Goal: Information Seeking & Learning: Learn about a topic

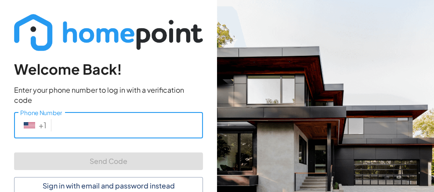
click at [114, 113] on input "Phone Number" at bounding box center [129, 126] width 148 height 26
type input "[PHONE_NUMBER]"
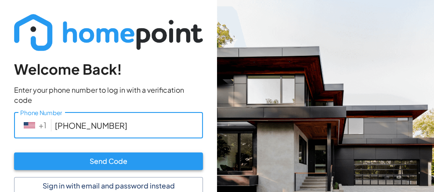
click at [126, 153] on button "Send Code" at bounding box center [108, 162] width 189 height 18
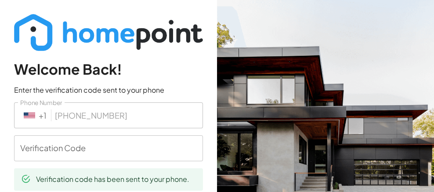
click at [126, 152] on input "Verification Code" at bounding box center [108, 148] width 189 height 26
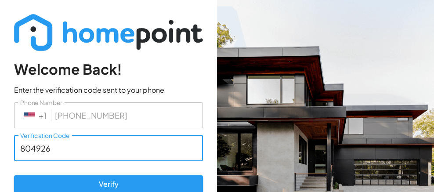
type input "804926"
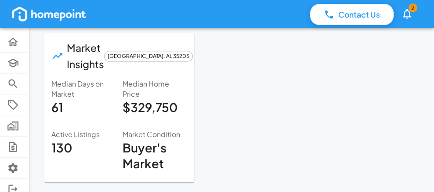
scroll to position [274, 0]
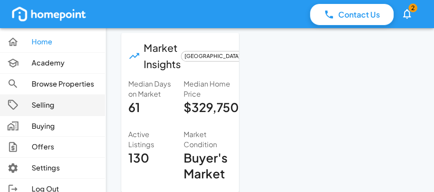
click at [62, 102] on p "Selling" at bounding box center [65, 105] width 66 height 10
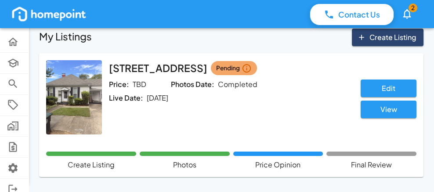
scroll to position [87, 0]
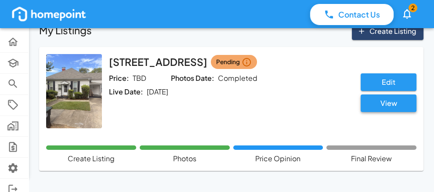
click at [391, 102] on button "View" at bounding box center [389, 103] width 56 height 18
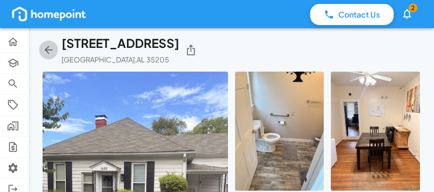
click at [47, 52] on icon "button" at bounding box center [49, 50] width 12 height 12
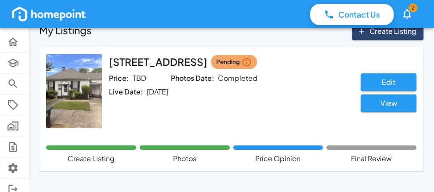
scroll to position [87, 0]
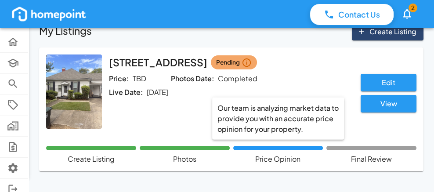
click at [279, 146] on div "Our team is analyzing market data to provide you with an accurate price opinion…" at bounding box center [278, 148] width 90 height 4
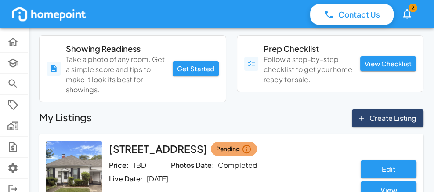
scroll to position [0, 0]
drag, startPoint x: 185, startPoint y: 124, endPoint x: 141, endPoint y: 91, distance: 55.0
click at [141, 91] on p "Take a photo of any room. Get a simple score and tips to make it look its best …" at bounding box center [116, 75] width 100 height 40
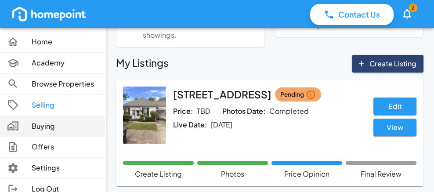
scroll to position [80, 0]
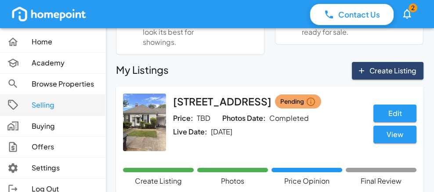
click at [40, 108] on p "Selling" at bounding box center [65, 105] width 66 height 10
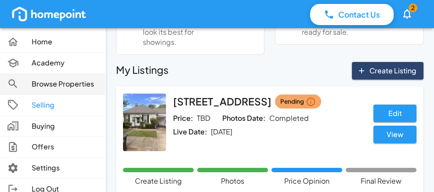
click at [63, 84] on p "Browse Properties" at bounding box center [65, 84] width 66 height 10
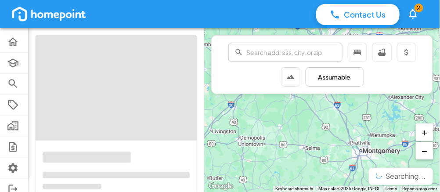
click at [11, 41] on icon at bounding box center [13, 42] width 12 height 12
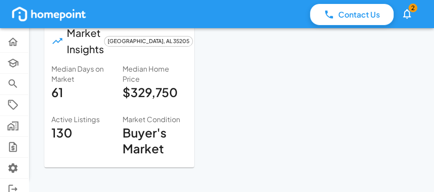
scroll to position [289, 0]
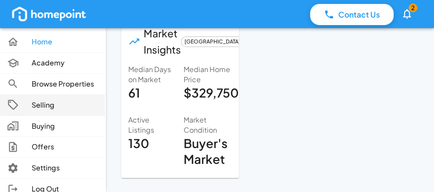
click at [46, 104] on p "Selling" at bounding box center [65, 105] width 66 height 10
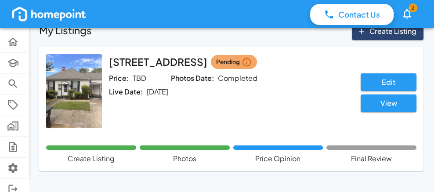
scroll to position [81, 0]
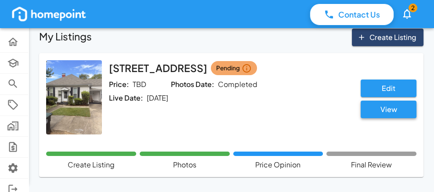
click at [382, 105] on button "View" at bounding box center [389, 110] width 56 height 18
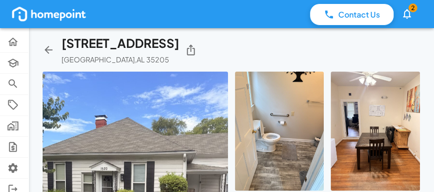
click at [45, 47] on icon "button" at bounding box center [49, 50] width 12 height 12
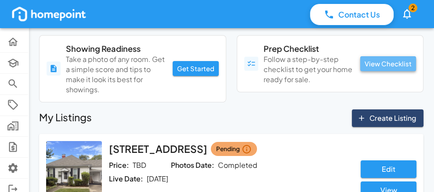
click at [394, 67] on button "View Checklist" at bounding box center [388, 63] width 56 height 15
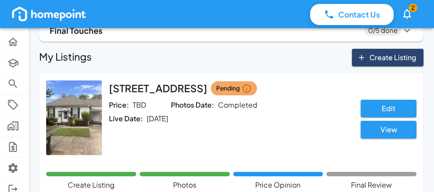
scroll to position [307, 0]
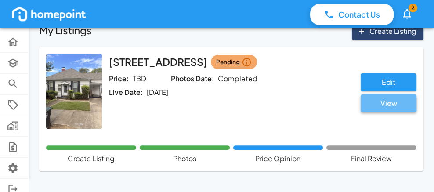
click at [388, 103] on button "View" at bounding box center [389, 103] width 56 height 18
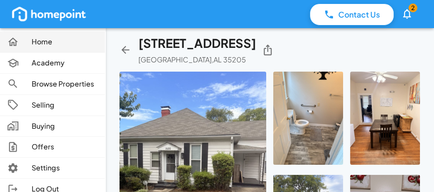
click at [18, 40] on icon at bounding box center [13, 42] width 12 height 12
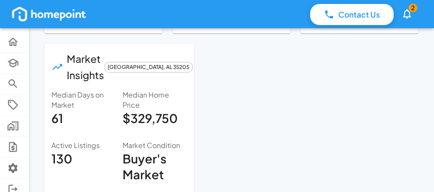
scroll to position [290, 0]
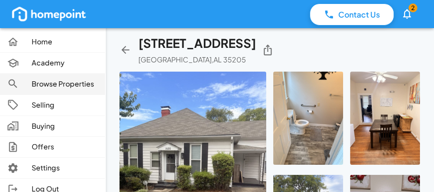
click at [71, 75] on link "Browse Properties" at bounding box center [52, 84] width 105 height 21
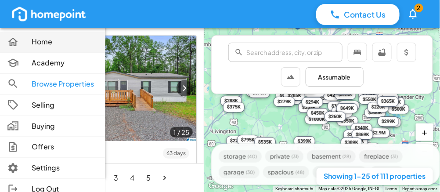
click at [17, 40] on icon at bounding box center [13, 42] width 12 height 12
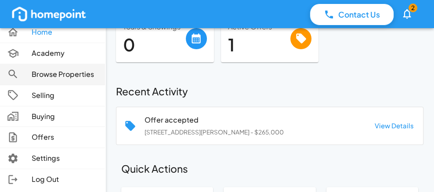
scroll to position [53, 0]
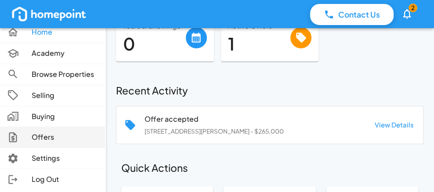
click at [44, 144] on link "Offers" at bounding box center [52, 137] width 105 height 21
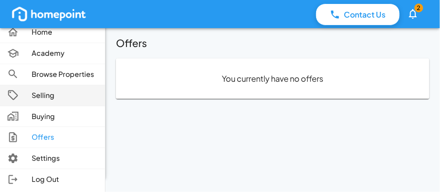
click at [46, 93] on p "Selling" at bounding box center [65, 96] width 66 height 10
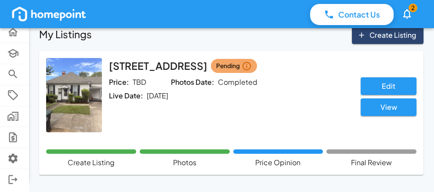
scroll to position [87, 0]
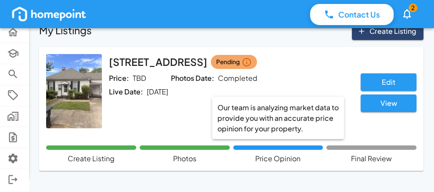
click at [292, 147] on div "Our team is analyzing market data to provide you with an accurate price opinion…" at bounding box center [278, 147] width 90 height 4
